Goal: Find contact information: Find contact information

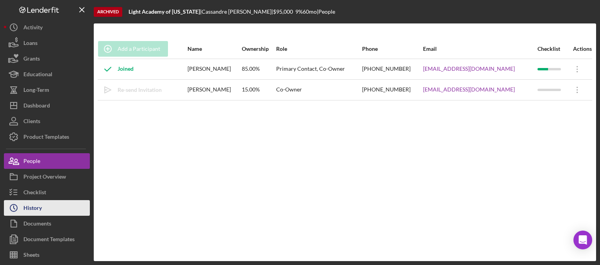
click at [50, 209] on button "Icon/History History" at bounding box center [47, 208] width 86 height 16
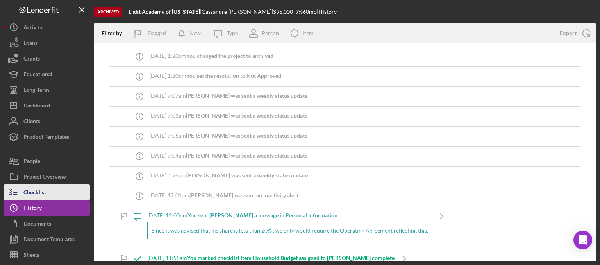
click at [50, 195] on button "Checklist" at bounding box center [47, 192] width 86 height 16
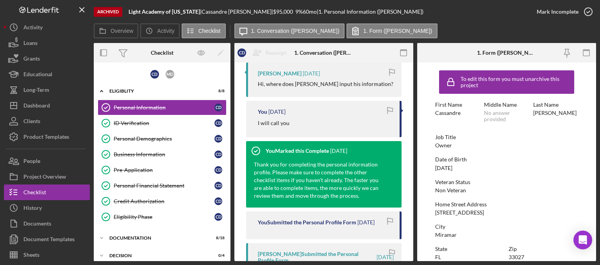
scroll to position [195, 0]
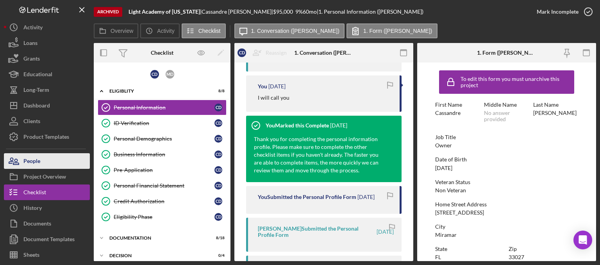
click at [47, 168] on button "People" at bounding box center [47, 161] width 86 height 16
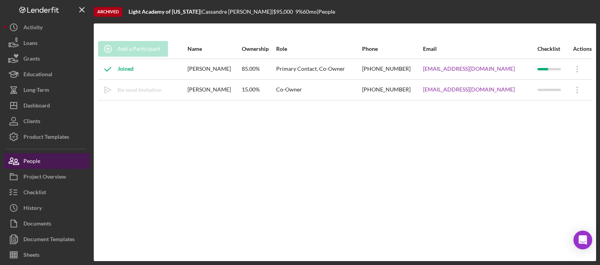
click at [52, 159] on button "People" at bounding box center [47, 161] width 86 height 16
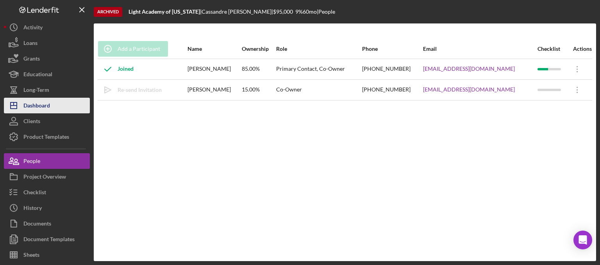
click at [55, 105] on button "Icon/Dashboard Dashboard" at bounding box center [47, 106] width 86 height 16
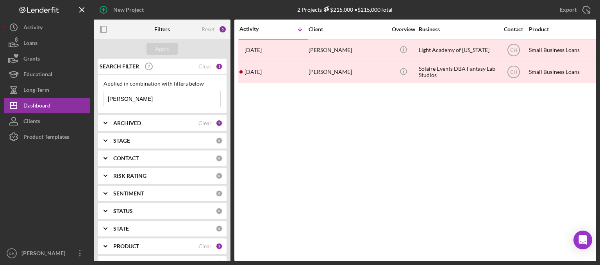
drag, startPoint x: 147, startPoint y: 98, endPoint x: 0, endPoint y: 101, distance: 147.3
click at [0, 101] on div "New Project 2 Projects $215,000 • $215,000 Total [PERSON_NAME] Export Icon/Expo…" at bounding box center [300, 132] width 600 height 265
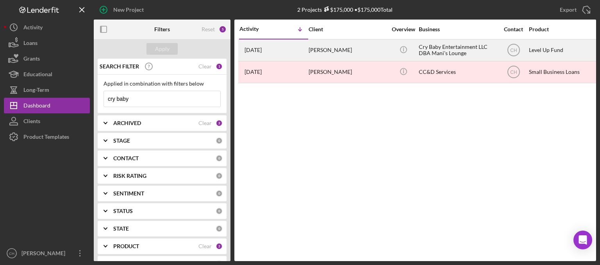
type input "cry baby"
click at [319, 48] on div "[PERSON_NAME]" at bounding box center [348, 50] width 78 height 21
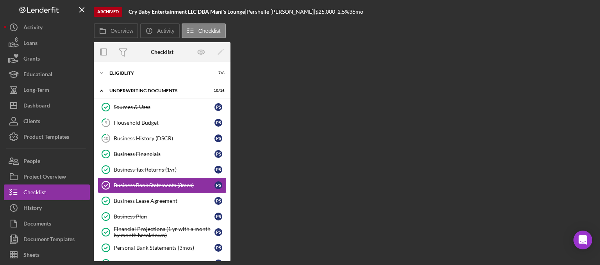
scroll to position [23, 0]
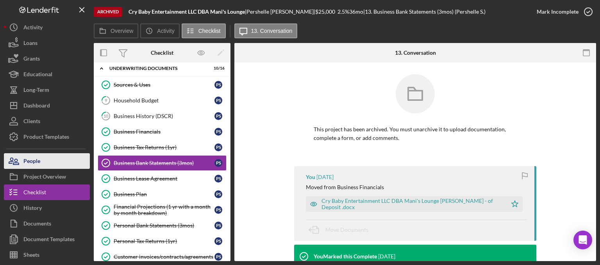
click at [38, 156] on div "People" at bounding box center [31, 162] width 17 height 18
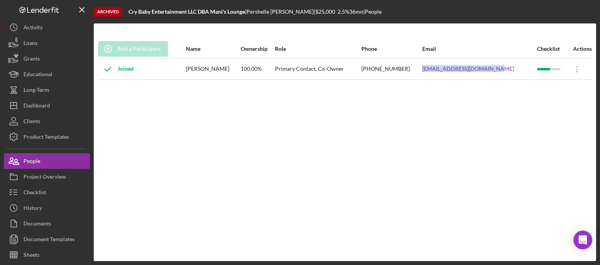
drag, startPoint x: 507, startPoint y: 68, endPoint x: 435, endPoint y: 77, distance: 73.3
click at [435, 77] on tr "Joined [PERSON_NAME] 100.00% Primary Contact, Co-Owner [PHONE_NUMBER] [EMAIL_AD…" at bounding box center [345, 69] width 495 height 21
copy tr "[EMAIL_ADDRESS][DOMAIN_NAME]"
click at [56, 154] on button "People" at bounding box center [47, 161] width 86 height 16
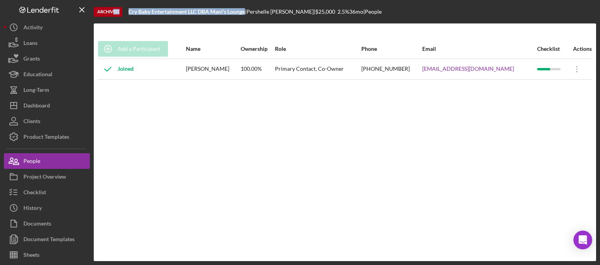
drag, startPoint x: 246, startPoint y: 13, endPoint x: 114, endPoint y: 14, distance: 131.3
click at [114, 14] on div "Archived Cry Baby Entertainment LLC DBA Mani's Lounge | [PERSON_NAME] | $25,000…" at bounding box center [345, 11] width 502 height 23
copy div "ed Cry Baby Entertainment LLC DBA Mani's Lounge"
click at [45, 161] on button "People" at bounding box center [47, 161] width 86 height 16
drag, startPoint x: 239, startPoint y: 71, endPoint x: 194, endPoint y: 72, distance: 45.3
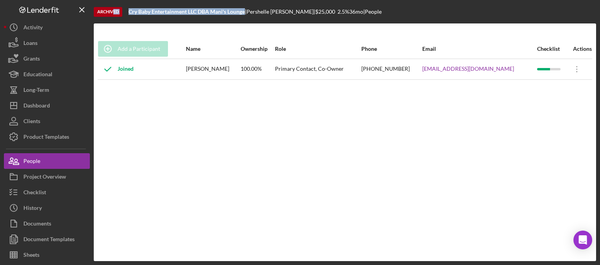
click at [194, 72] on div "[PERSON_NAME]" at bounding box center [213, 69] width 54 height 20
copy div "[PERSON_NAME]"
